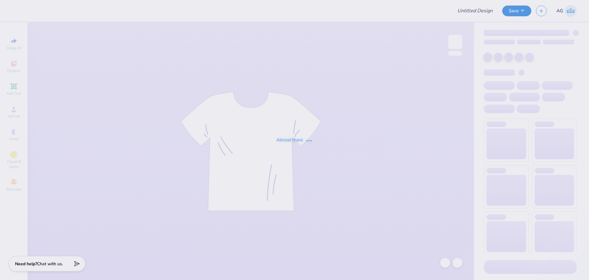
type input "Phi Sigma Pi Fall Rush"
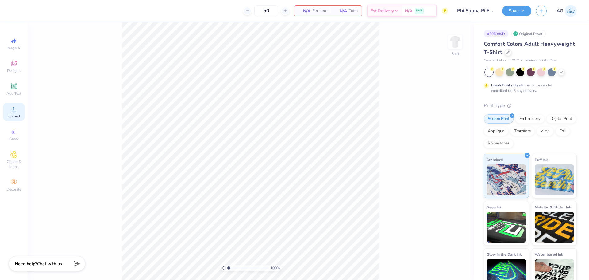
click at [20, 113] on div "Upload" at bounding box center [13, 112] width 21 height 18
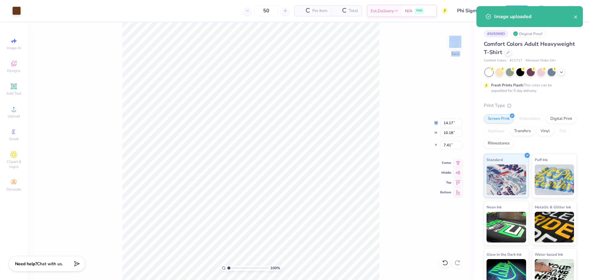
click at [453, 126] on div "100 % Back W 14.17 14.17 " H 10.18 10.18 " Y 7.41 7.41 " Center Middle Top Bott…" at bounding box center [251, 150] width 447 height 257
click at [453, 124] on div "100 % Back W 14.17 H 10.18 Y 7.41 Center Middle Top Bottom" at bounding box center [251, 150] width 447 height 257
click at [449, 121] on input "14.17" at bounding box center [451, 122] width 22 height 9
type input "4.00"
type input "2.87"
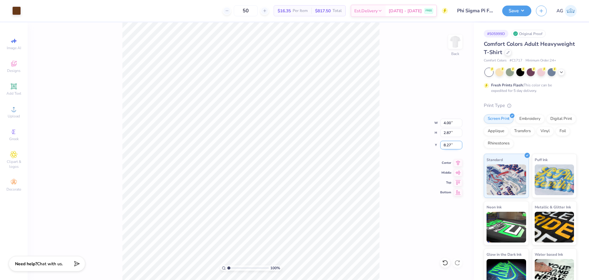
click at [451, 145] on input "8.27" at bounding box center [451, 145] width 22 height 9
type input "3.00"
click at [464, 48] on div "100 % Back" at bounding box center [251, 150] width 447 height 257
click at [460, 41] on img at bounding box center [455, 41] width 25 height 25
click at [23, 135] on div "Greek" at bounding box center [13, 135] width 21 height 18
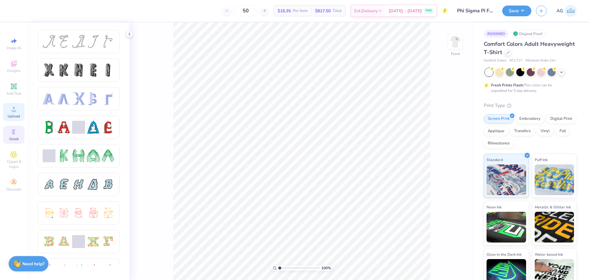
click at [23, 111] on div "Upload" at bounding box center [13, 112] width 21 height 18
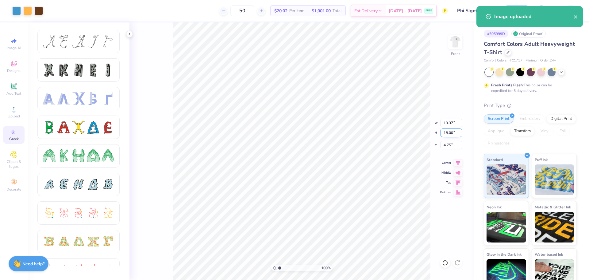
click at [448, 130] on input "18.00" at bounding box center [451, 132] width 22 height 9
type input "15"
type input "11.14"
type input "15.00"
click at [445, 149] on input "6.25" at bounding box center [451, 145] width 22 height 9
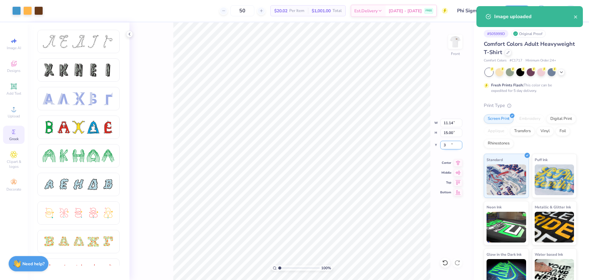
type input "3.00"
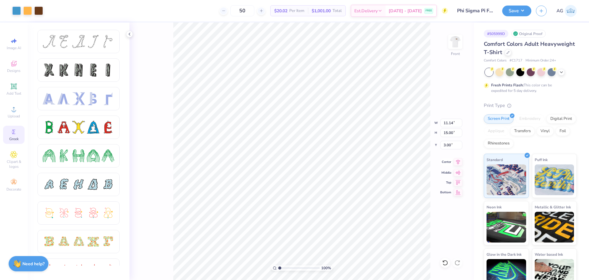
click at [459, 163] on icon at bounding box center [458, 161] width 4 height 5
click at [526, 11] on button "Save" at bounding box center [516, 11] width 29 height 11
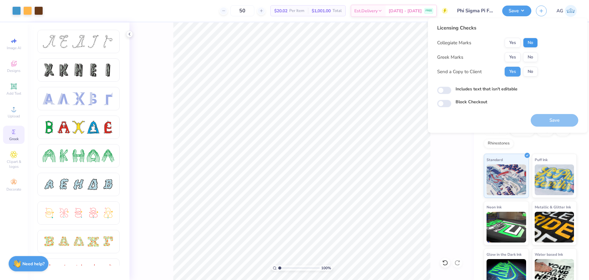
drag, startPoint x: 542, startPoint y: 35, endPoint x: 531, endPoint y: 44, distance: 13.8
click at [542, 35] on div "Licensing Checks Collegiate Marks Yes No Greek Marks Yes No Send a Copy to Clie…" at bounding box center [507, 65] width 141 height 83
click at [531, 44] on button "No" at bounding box center [530, 43] width 15 height 10
click at [514, 57] on button "Yes" at bounding box center [513, 57] width 16 height 10
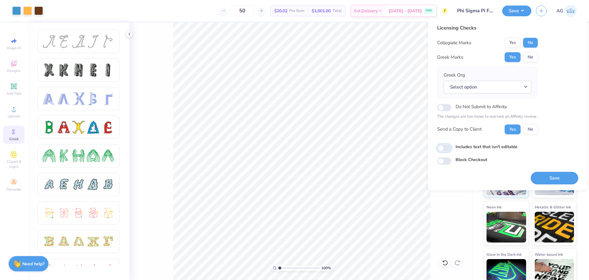
click at [443, 150] on input "Includes text that isn't editable" at bounding box center [444, 147] width 14 height 7
checkbox input "true"
drag, startPoint x: 536, startPoint y: 60, endPoint x: 520, endPoint y: 66, distance: 16.4
click at [536, 60] on button "No" at bounding box center [530, 57] width 15 height 10
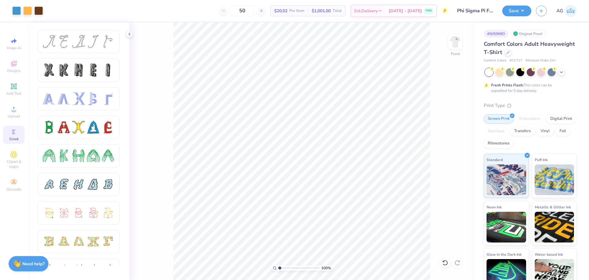
click at [439, 196] on div "100 % Front" at bounding box center [302, 150] width 345 height 257
click at [516, 8] on button "Save" at bounding box center [516, 10] width 29 height 11
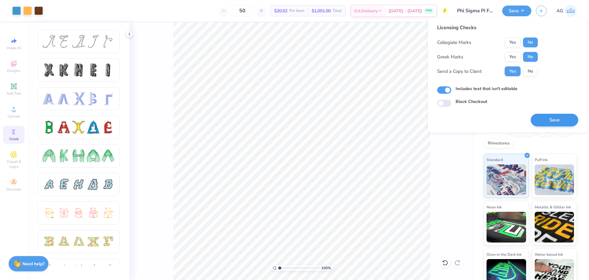
drag, startPoint x: 548, startPoint y: 111, endPoint x: 552, endPoint y: 120, distance: 10.0
click at [548, 111] on div "Save" at bounding box center [555, 116] width 48 height 19
click at [552, 120] on button "Save" at bounding box center [555, 120] width 48 height 13
